Goal: Navigation & Orientation: Find specific page/section

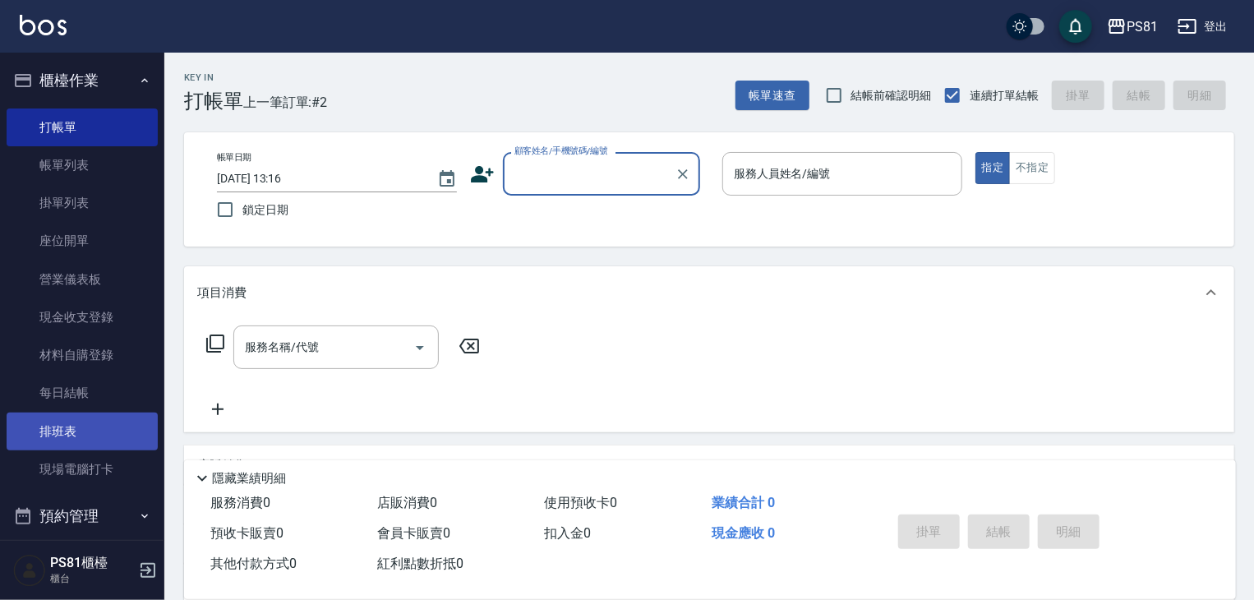
click at [72, 435] on link "排班表" at bounding box center [82, 431] width 151 height 38
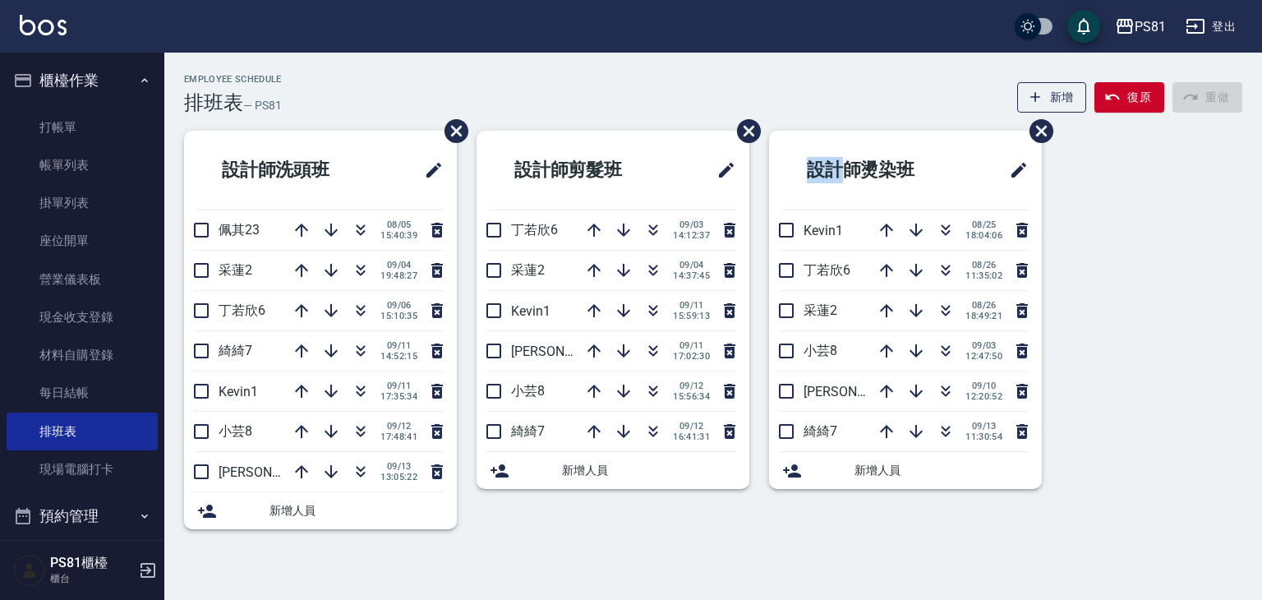
click at [852, 271] on ul "設計師燙染班 Kevin1 [DATE] 18:04:06 [PERSON_NAME]6 [DATE] 11:35:02 采蓮2 [DATE] 18:49:2…" at bounding box center [905, 310] width 273 height 358
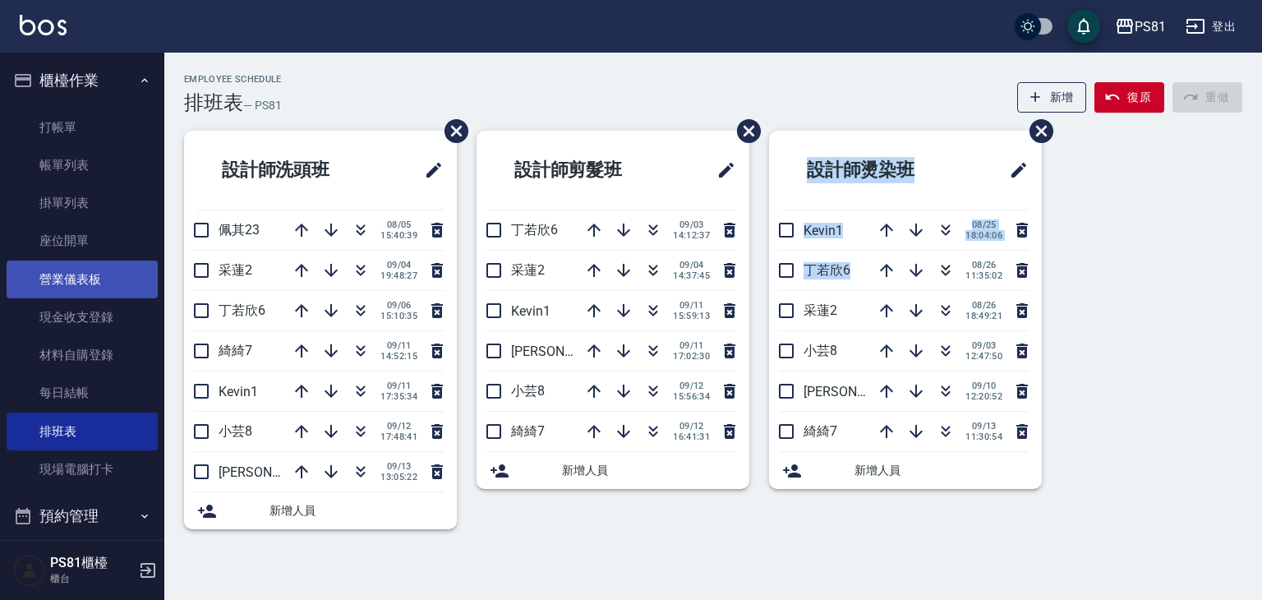
scroll to position [228, 0]
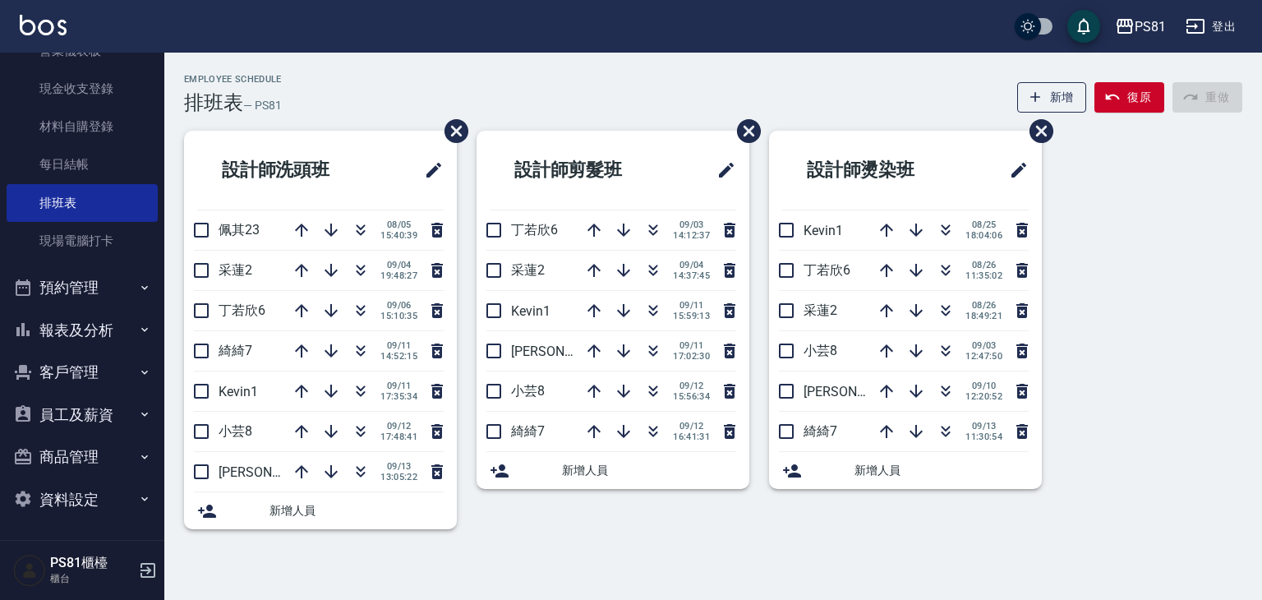
click at [691, 76] on div "Employee Schedule 排班表 — PS81 新增 復原 重做" at bounding box center [713, 94] width 1058 height 40
click at [104, 279] on button "預約管理" at bounding box center [82, 287] width 151 height 43
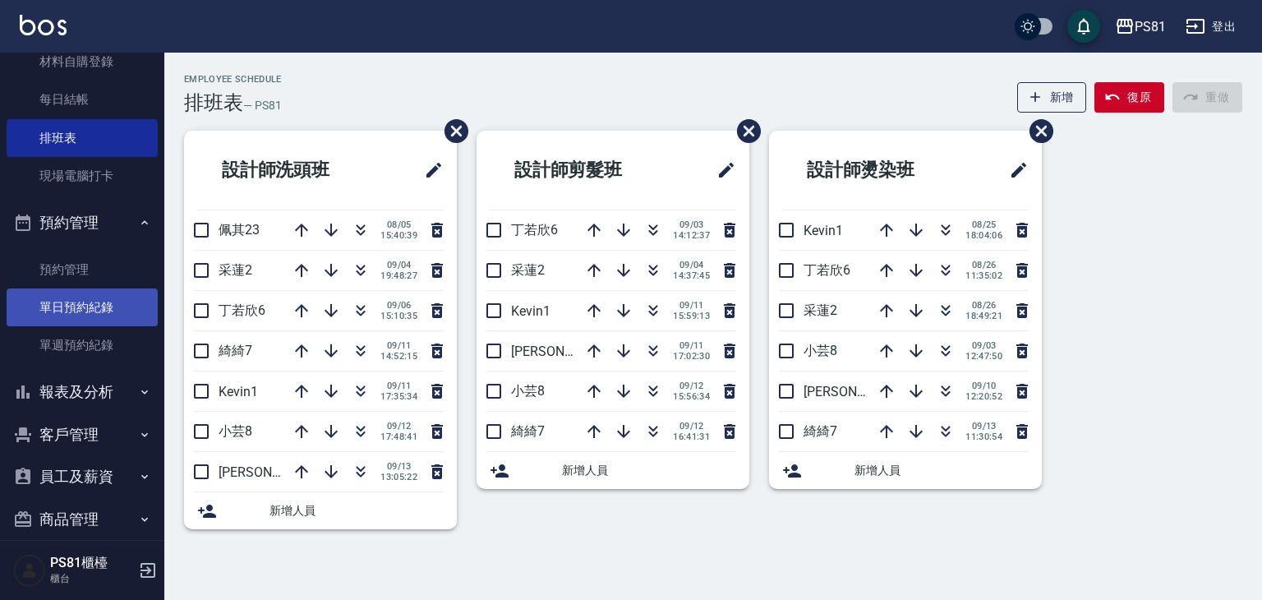
scroll to position [355, 0]
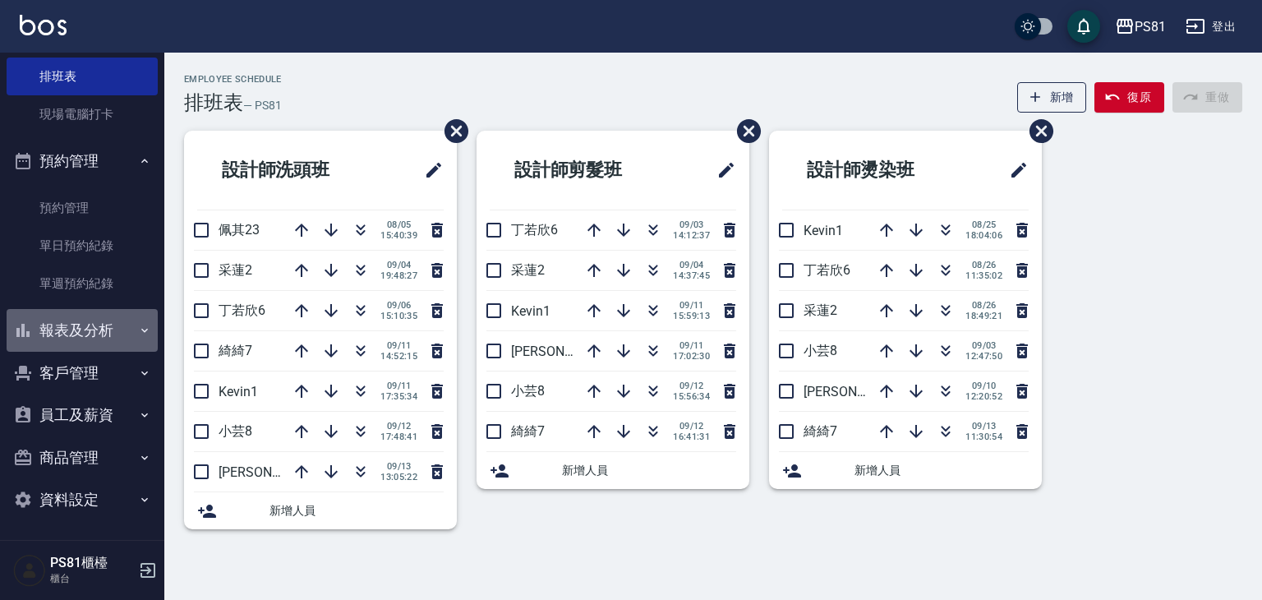
click at [129, 344] on button "報表及分析" at bounding box center [82, 330] width 151 height 43
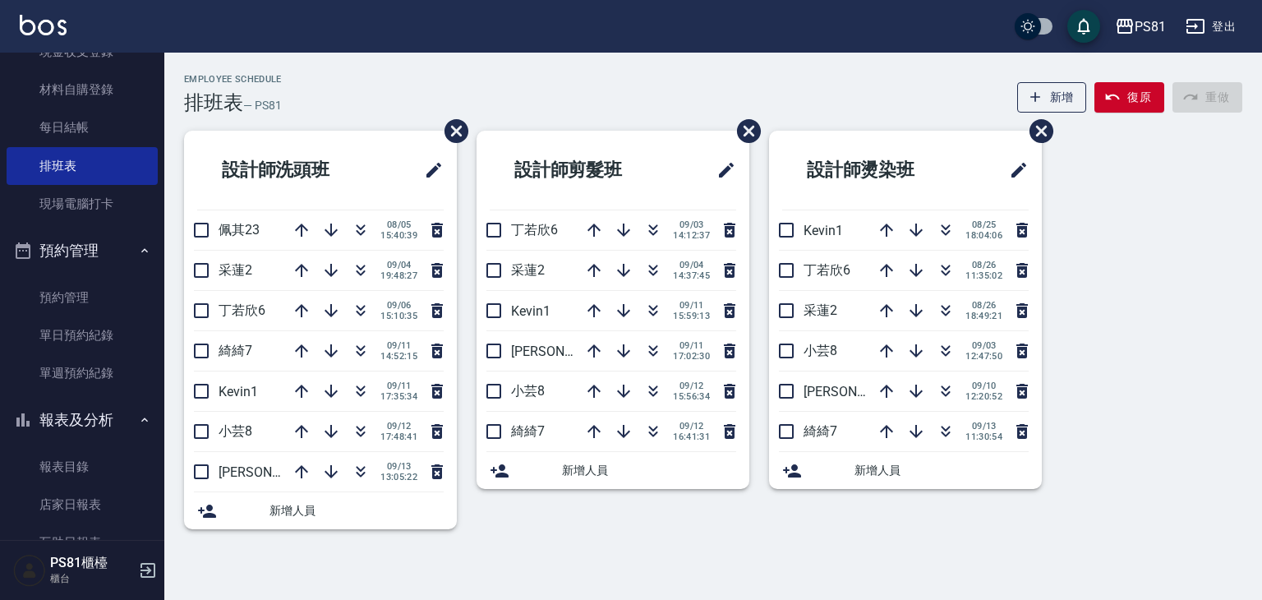
scroll to position [786, 0]
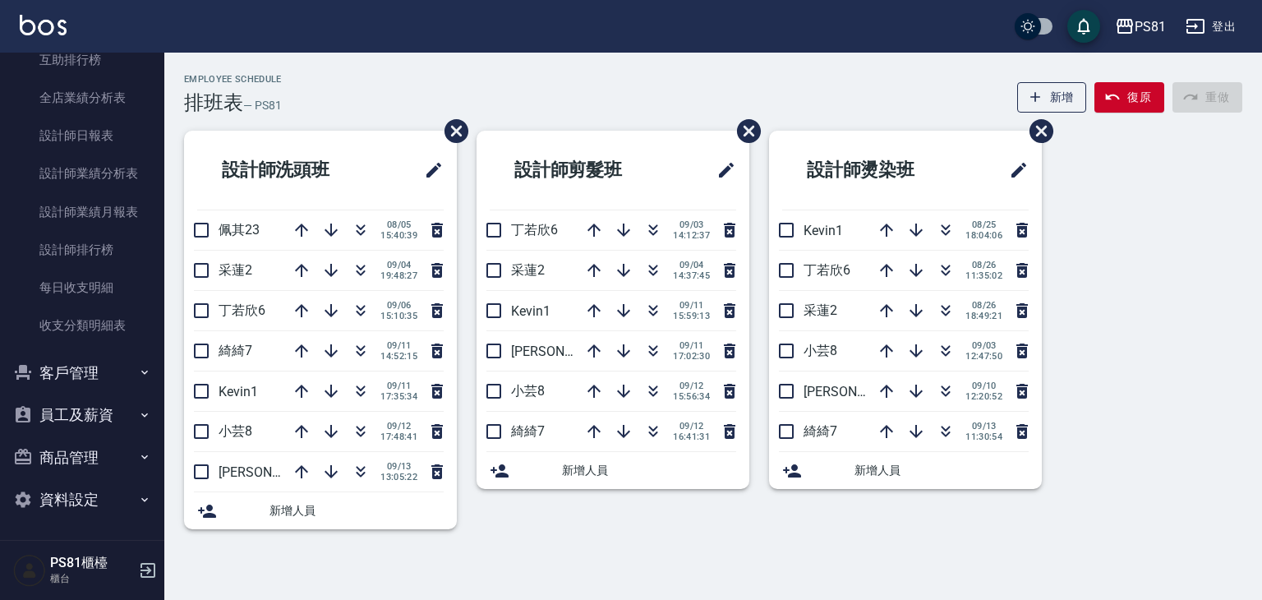
click at [130, 360] on button "客戶管理" at bounding box center [82, 373] width 151 height 43
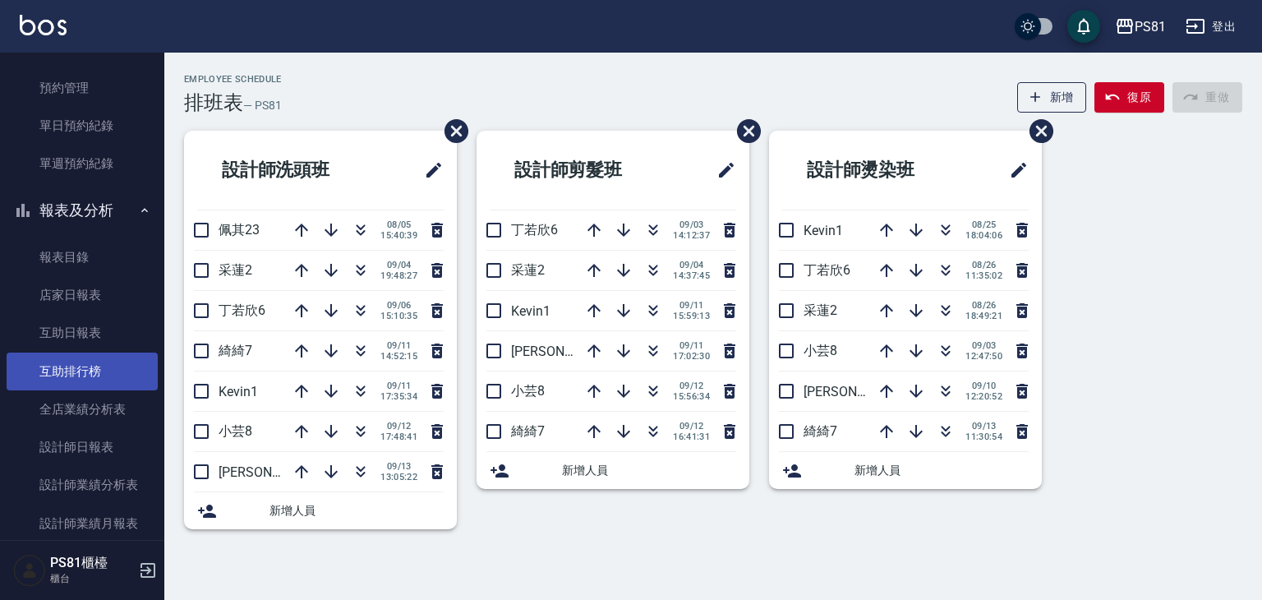
scroll to position [503, 0]
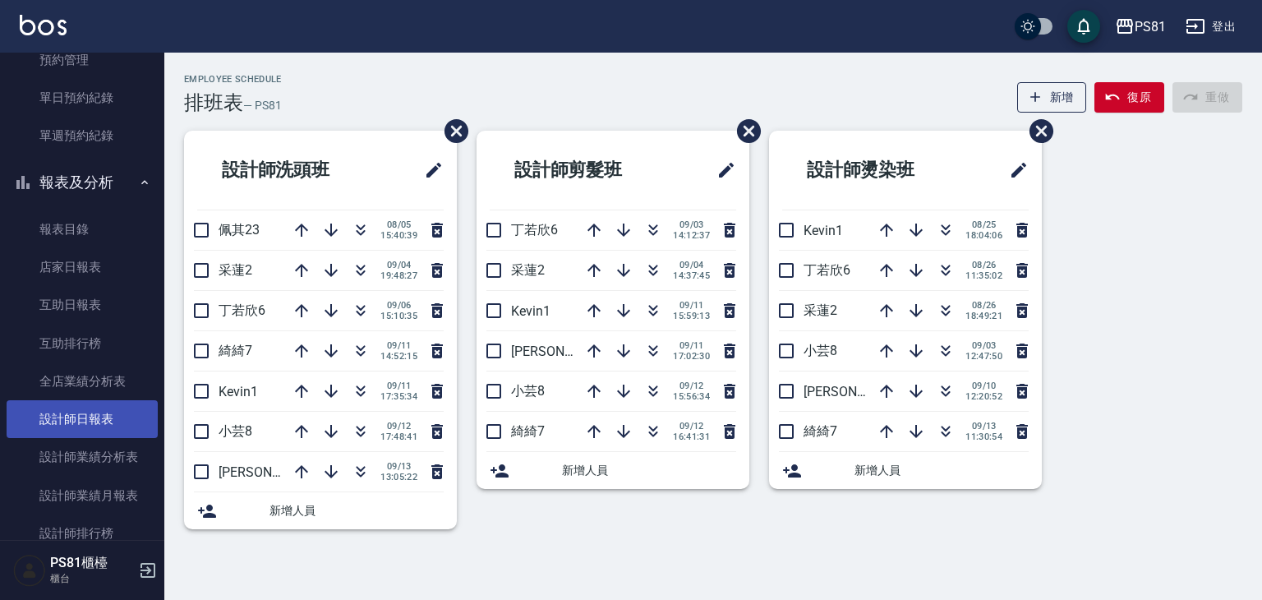
click at [118, 400] on link "設計師日報表" at bounding box center [82, 419] width 151 height 38
